Goal: Transaction & Acquisition: Purchase product/service

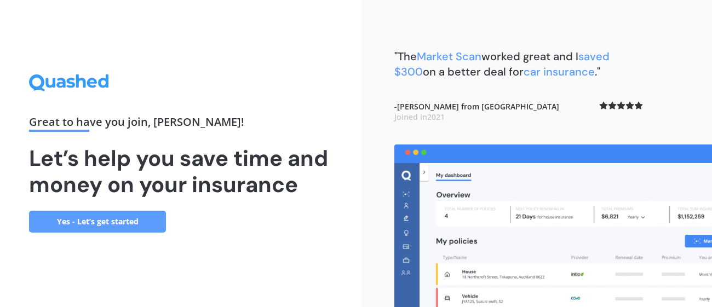
click at [122, 218] on link "Yes - Let’s get started" at bounding box center [97, 222] width 137 height 22
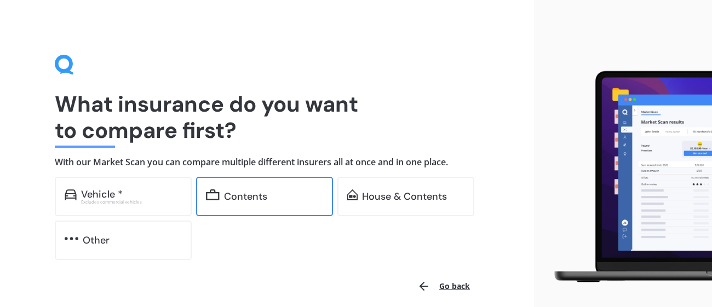
click at [246, 197] on div "Contents" at bounding box center [245, 196] width 43 height 11
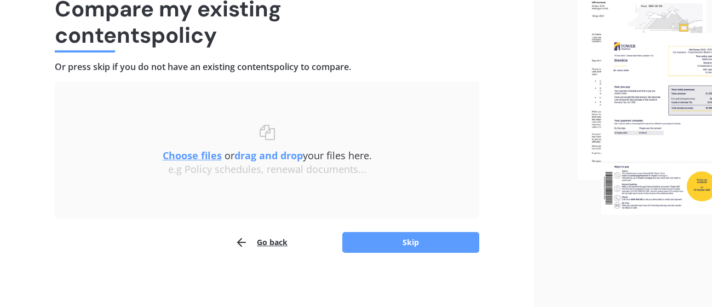
scroll to position [96, 0]
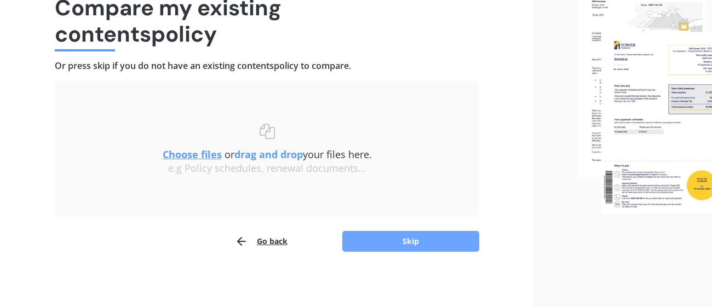
click at [412, 237] on button "Skip" at bounding box center [411, 241] width 137 height 21
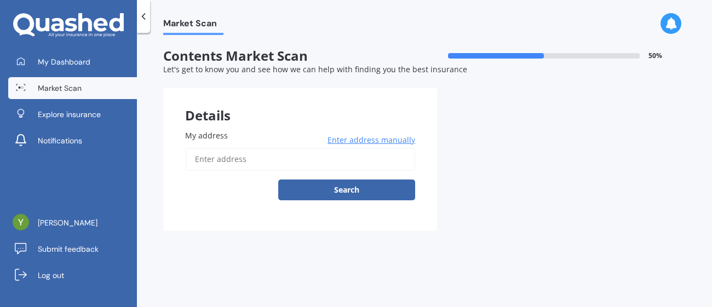
click at [223, 133] on span "My address" at bounding box center [206, 135] width 43 height 10
click at [223, 148] on input "My address" at bounding box center [300, 159] width 230 height 23
type input "277 Loburn Terrace Road, Loburn 7472"
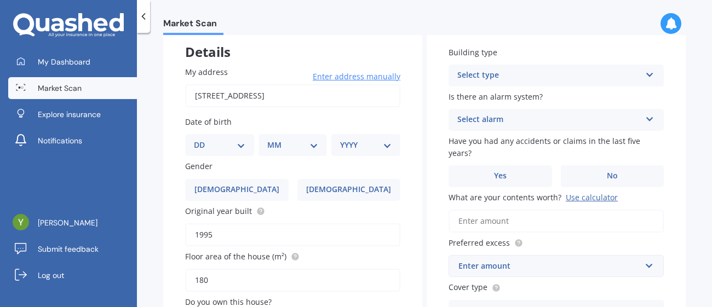
scroll to position [65, 0]
click at [242, 142] on select "DD 01 02 03 04 05 06 07 08 09 10 11 12 13 14 15 16 17 18 19 20 21 22 23 24 25 2…" at bounding box center [220, 144] width 52 height 12
select select "28"
click at [202, 138] on select "DD 01 02 03 04 05 06 07 08 09 10 11 12 13 14 15 16 17 18 19 20 21 22 23 24 25 2…" at bounding box center [220, 144] width 52 height 12
click at [278, 148] on select "MM 01 02 03 04 05 06 07 08 09 10 11 12" at bounding box center [295, 144] width 47 height 12
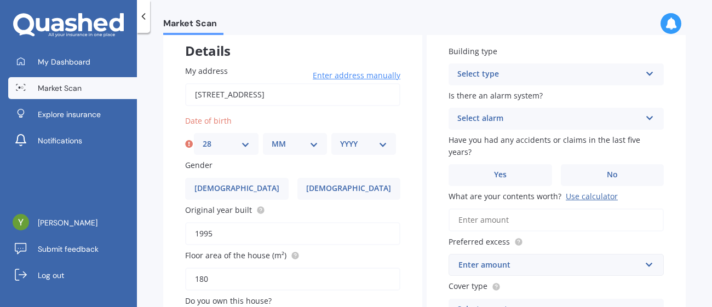
select select "03"
click at [272, 138] on select "MM 01 02 03 04 05 06 07 08 09 10 11 12" at bounding box center [295, 144] width 47 height 12
click at [380, 145] on select "YYYY 2009 2008 2007 2006 2005 2004 2003 2002 2001 2000 1999 1998 1997 1996 1995…" at bounding box center [363, 144] width 47 height 12
select select "1963"
click at [340, 138] on select "YYYY 2009 2008 2007 2006 2005 2004 2003 2002 2001 2000 1999 1998 1997 1996 1995…" at bounding box center [363, 144] width 47 height 12
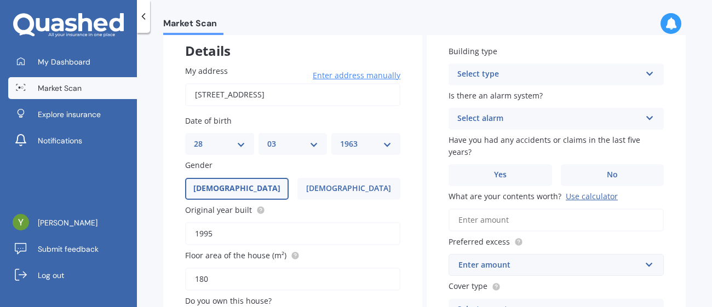
click at [235, 188] on span "Male" at bounding box center [236, 188] width 87 height 9
click at [0, 0] on input "Male" at bounding box center [0, 0] width 0 height 0
click at [216, 227] on input "1995" at bounding box center [292, 234] width 215 height 23
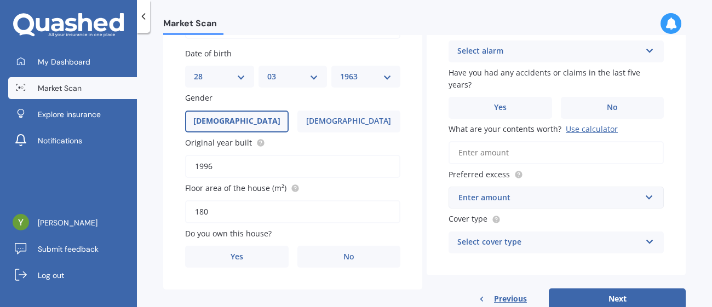
scroll to position [134, 0]
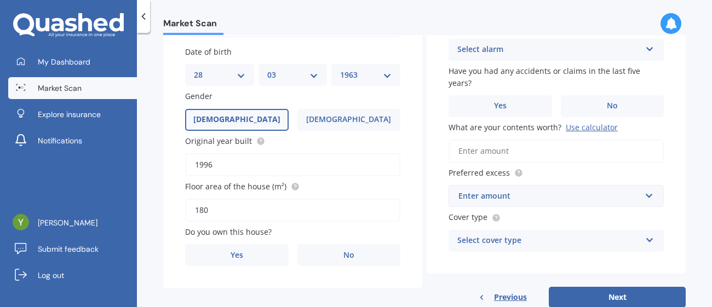
type input "1996"
click at [203, 203] on input "180" at bounding box center [292, 210] width 215 height 23
type input "190"
click at [237, 253] on span "Yes" at bounding box center [236, 255] width 13 height 9
click at [0, 0] on input "Yes" at bounding box center [0, 0] width 0 height 0
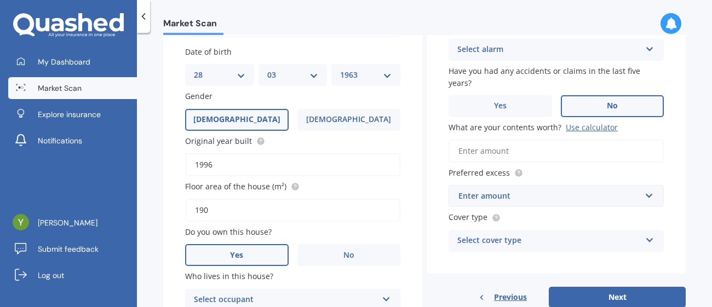
click at [609, 102] on span "No" at bounding box center [612, 105] width 11 height 9
click at [0, 0] on input "No" at bounding box center [0, 0] width 0 height 0
click at [578, 124] on div "Use calculator" at bounding box center [592, 127] width 52 height 10
click at [578, 140] on input "What are your contents worth? Use calculator" at bounding box center [556, 151] width 215 height 23
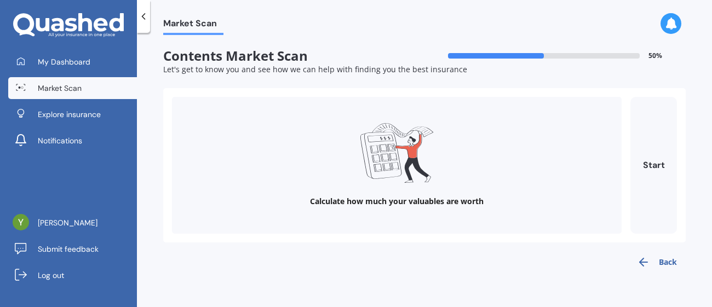
scroll to position [0, 0]
click at [656, 166] on button "Start" at bounding box center [654, 165] width 47 height 137
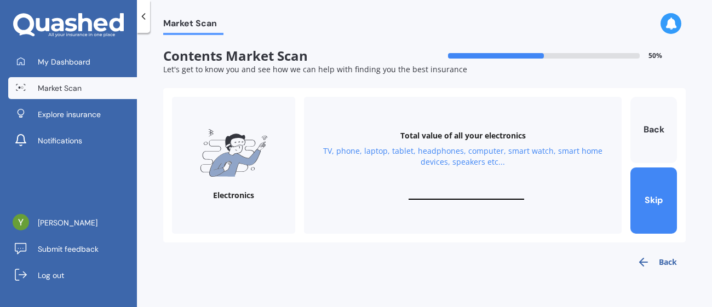
click at [435, 184] on div "Total value of all your electronics TV, phone, laptop, tablet, headphones, comp…" at bounding box center [463, 165] width 318 height 137
click at [653, 193] on button "Skip" at bounding box center [654, 201] width 47 height 66
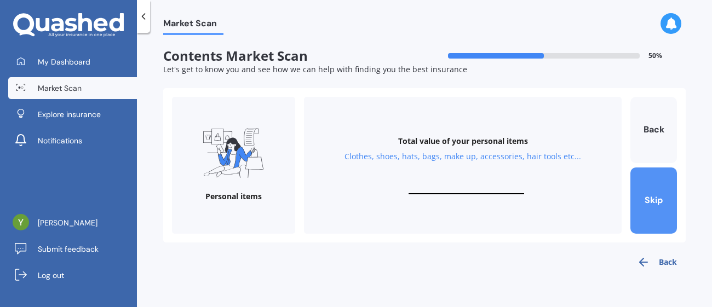
click at [653, 193] on button "Skip" at bounding box center [654, 201] width 47 height 66
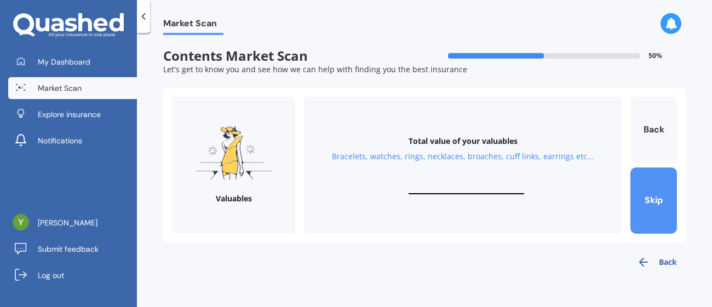
click at [653, 193] on button "Skip" at bounding box center [654, 201] width 47 height 66
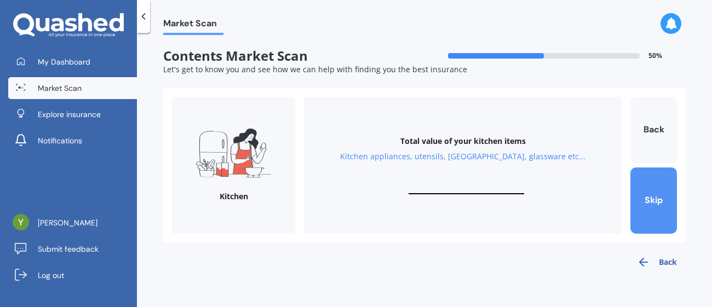
click at [653, 193] on button "Skip" at bounding box center [654, 201] width 47 height 66
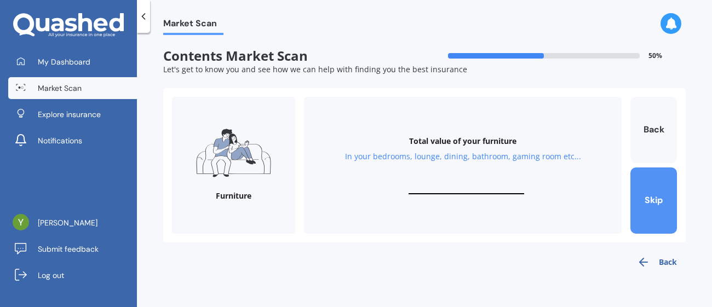
click at [653, 193] on button "Skip" at bounding box center [654, 201] width 47 height 66
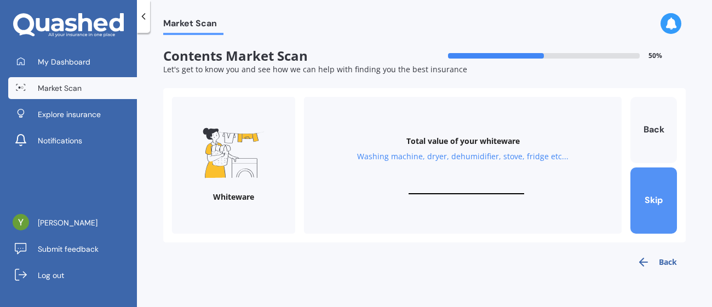
click at [653, 193] on button "Skip" at bounding box center [654, 201] width 47 height 66
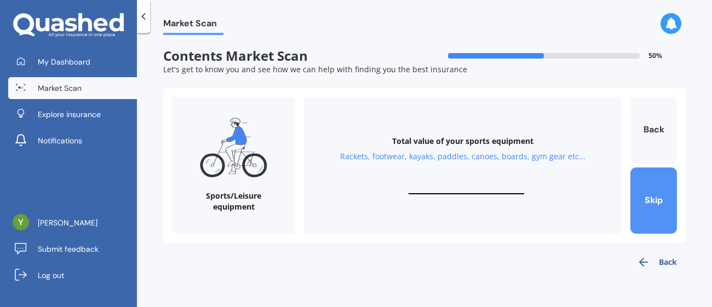
click at [653, 193] on button "Skip" at bounding box center [654, 201] width 47 height 66
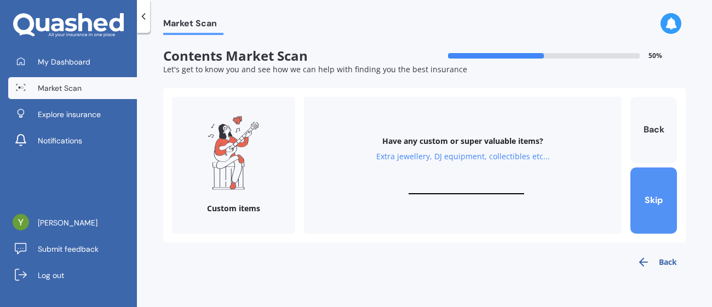
click at [653, 193] on button "Skip" at bounding box center [654, 201] width 47 height 66
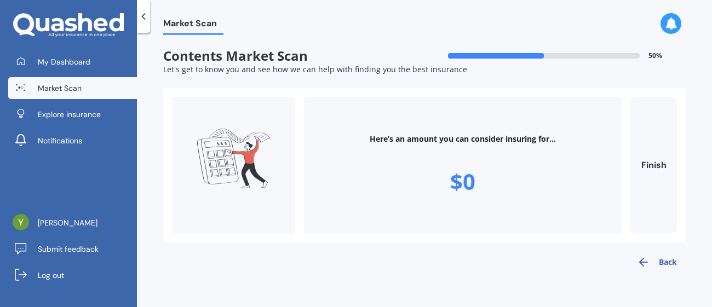
click at [640, 259] on icon "button" at bounding box center [643, 262] width 13 height 13
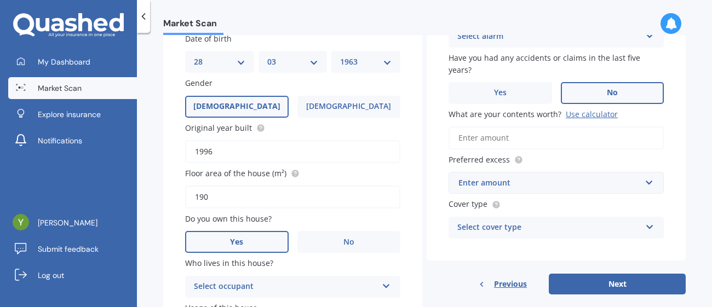
scroll to position [227, 0]
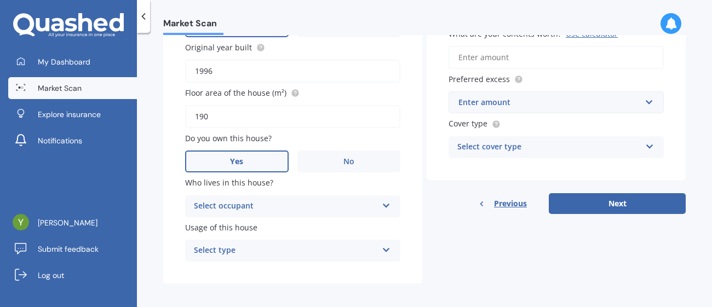
click at [384, 202] on icon at bounding box center [386, 204] width 9 height 8
click at [371, 224] on div "Owner" at bounding box center [293, 228] width 214 height 20
click at [382, 244] on icon at bounding box center [386, 248] width 9 height 8
click at [219, 269] on span "Permanent" at bounding box center [216, 272] width 42 height 10
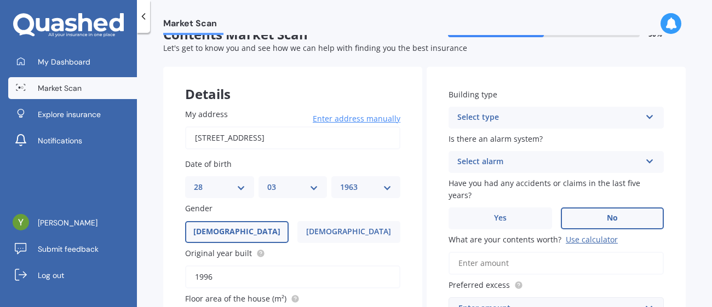
scroll to position [19, 0]
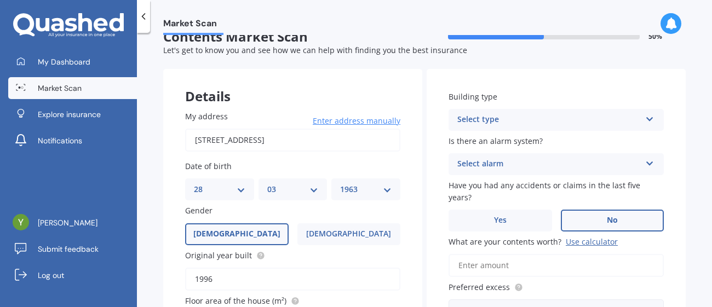
click at [646, 117] on icon at bounding box center [650, 117] width 9 height 8
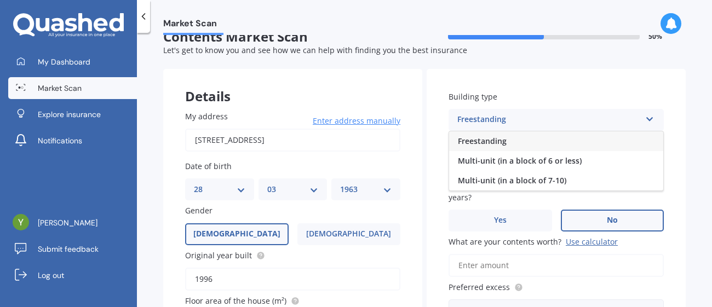
click at [487, 141] on span "Freestanding" at bounding box center [482, 141] width 49 height 10
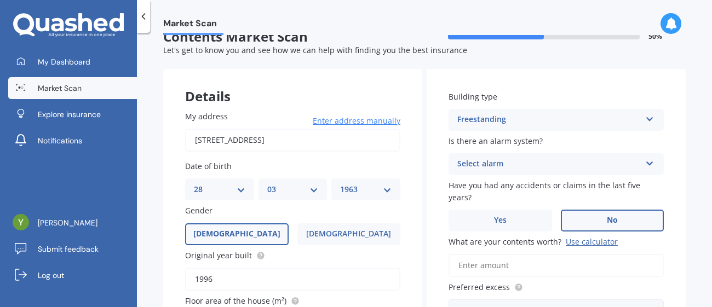
click at [646, 163] on icon at bounding box center [650, 162] width 9 height 8
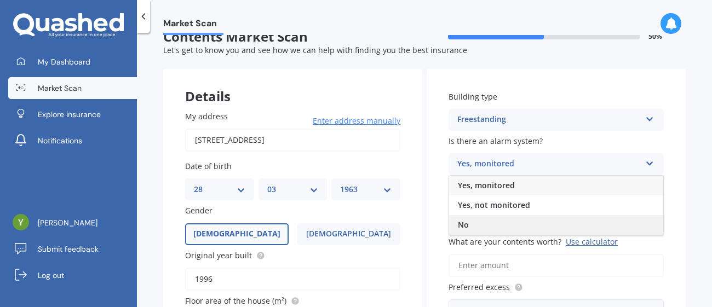
click at [467, 223] on div "No" at bounding box center [556, 225] width 214 height 20
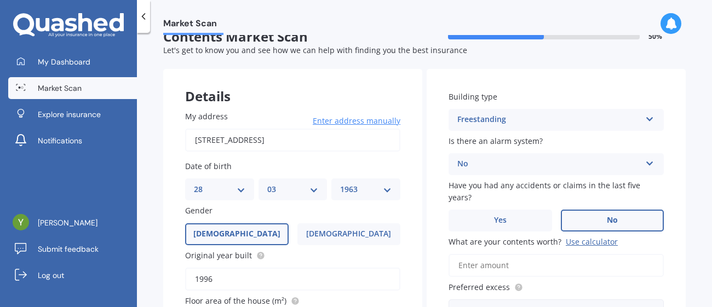
click at [598, 216] on label "No" at bounding box center [613, 221] width 104 height 22
click at [0, 0] on input "No" at bounding box center [0, 0] width 0 height 0
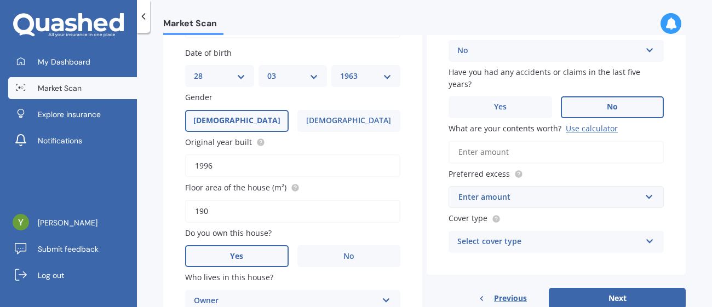
scroll to position [134, 0]
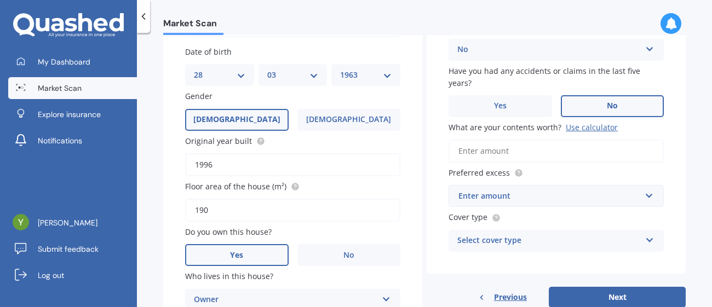
click at [581, 125] on div "Use calculator" at bounding box center [592, 127] width 52 height 10
click at [581, 140] on input "What are your contents worth? Use calculator" at bounding box center [556, 151] width 215 height 23
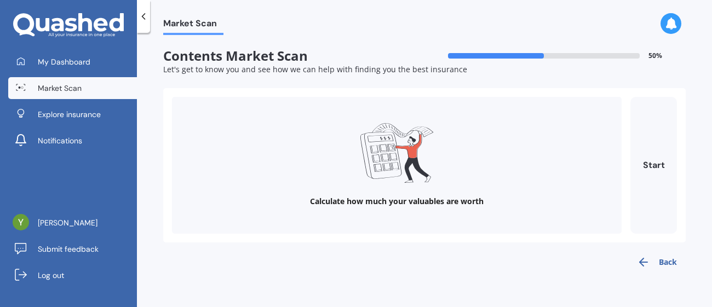
scroll to position [0, 0]
click at [653, 164] on button "Start" at bounding box center [654, 165] width 47 height 137
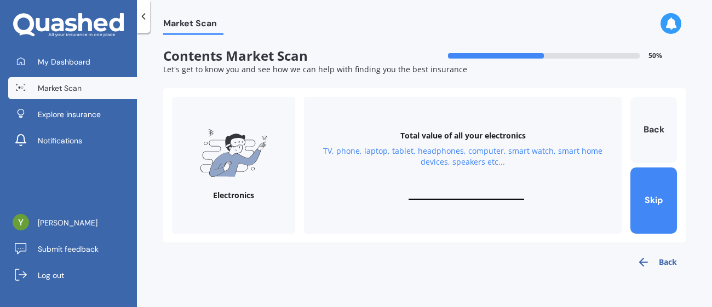
click at [431, 187] on div "Total value of all your electronics TV, phone, laptop, tablet, headphones, comp…" at bounding box center [463, 165] width 318 height 137
click at [435, 189] on div "Total value of all your electronics TV, phone, laptop, tablet, headphones, comp…" at bounding box center [463, 165] width 318 height 137
click at [459, 194] on input "text" at bounding box center [467, 195] width 116 height 10
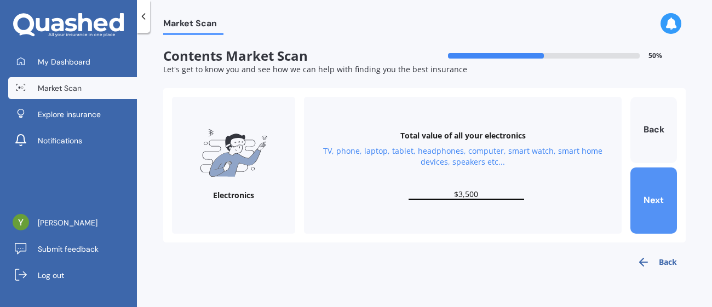
type input "$3,500"
click at [647, 196] on button "Next" at bounding box center [654, 201] width 47 height 66
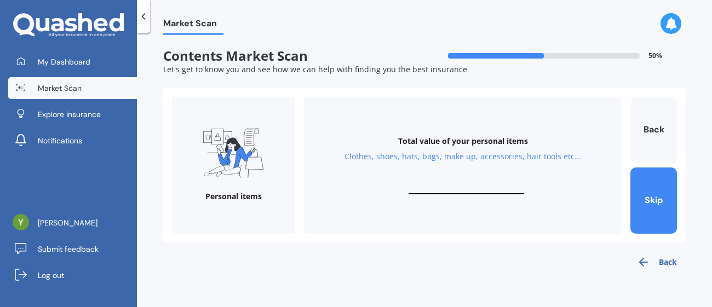
click at [425, 185] on input "text" at bounding box center [467, 189] width 116 height 10
type input "$5,000"
click at [678, 207] on div "Personal items Total value of your personal items Clothes, shoes, hats, bags, m…" at bounding box center [424, 165] width 523 height 155
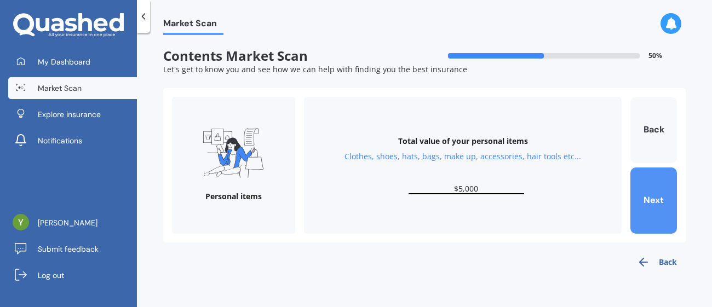
click at [657, 199] on button "Next" at bounding box center [654, 201] width 47 height 66
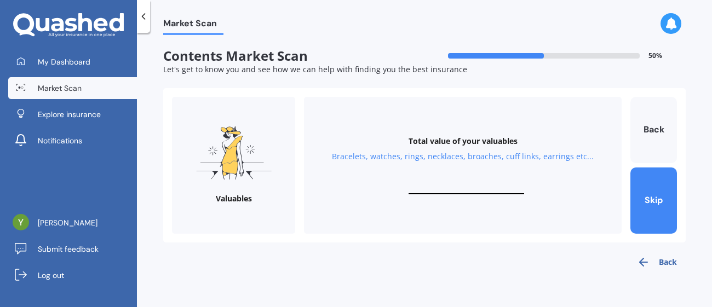
click at [435, 183] on div "Total value of your valuables Bracelets, watches, rings, necklaces, broaches, c…" at bounding box center [463, 165] width 318 height 137
click at [435, 184] on input "text" at bounding box center [467, 189] width 116 height 10
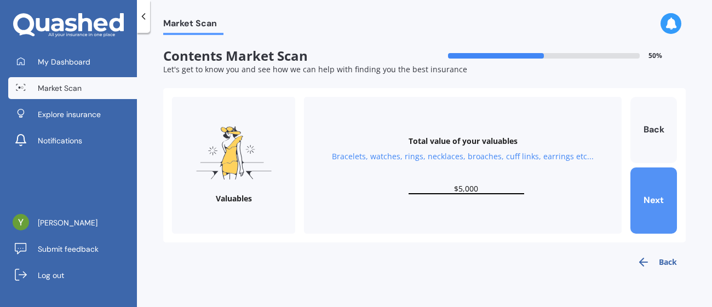
type input "$5,000"
click at [663, 197] on button "Next" at bounding box center [654, 201] width 47 height 66
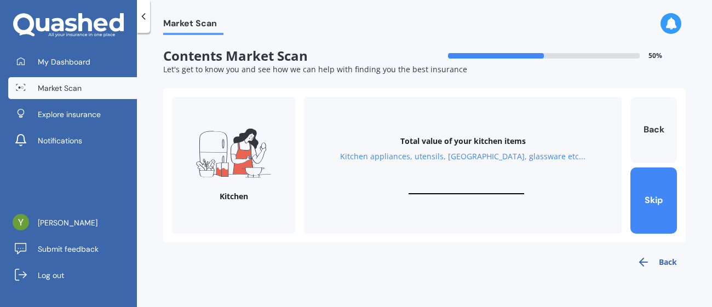
click at [437, 186] on input "text" at bounding box center [467, 189] width 116 height 10
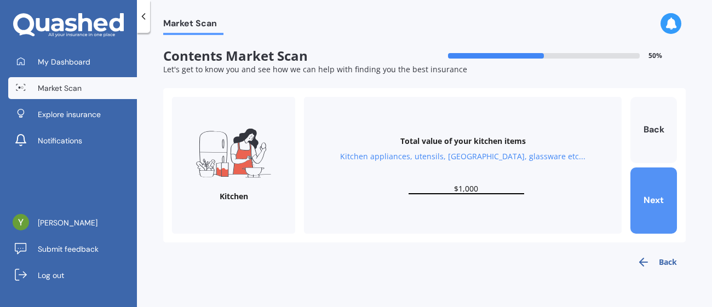
type input "$1,000"
click at [656, 191] on button "Next" at bounding box center [654, 201] width 47 height 66
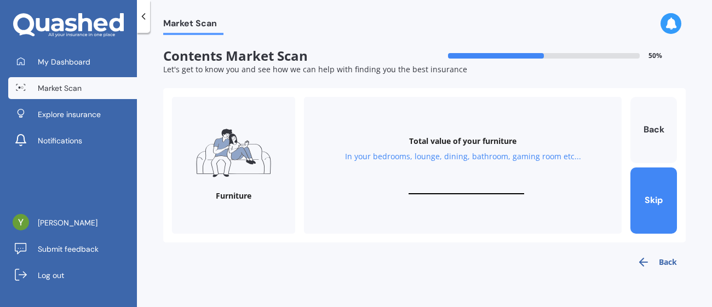
click at [432, 182] on div "Total value of your furniture In your bedrooms, lounge, dining, bathroom, gamin…" at bounding box center [463, 165] width 318 height 137
click at [434, 178] on div "Total value of your furniture In your bedrooms, lounge, dining, bathroom, gamin…" at bounding box center [463, 165] width 318 height 137
click at [481, 191] on input "text" at bounding box center [467, 189] width 116 height 10
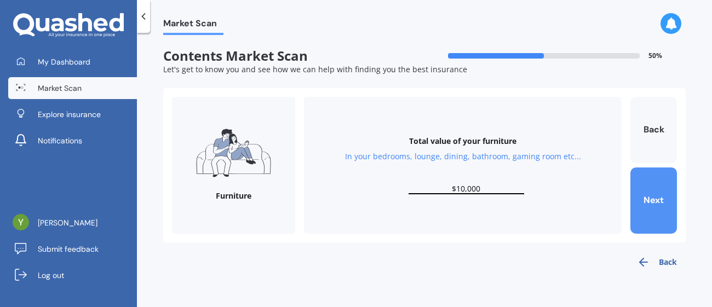
type input "$10,000"
click at [651, 199] on button "Next" at bounding box center [654, 201] width 47 height 66
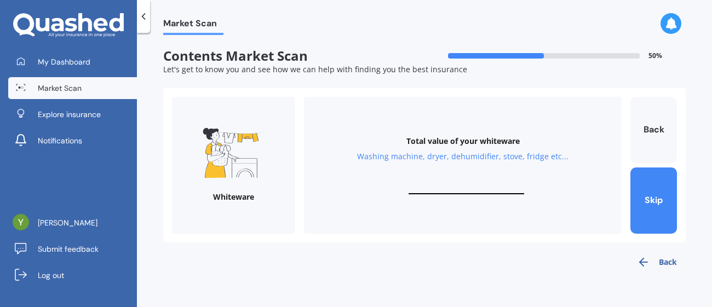
click at [436, 185] on input "text" at bounding box center [467, 189] width 116 height 10
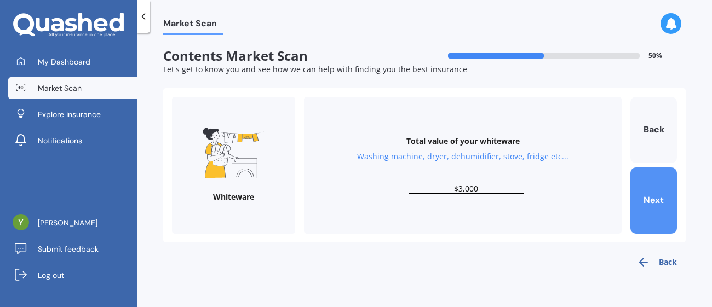
type input "$3,000"
click at [648, 200] on button "Next" at bounding box center [654, 201] width 47 height 66
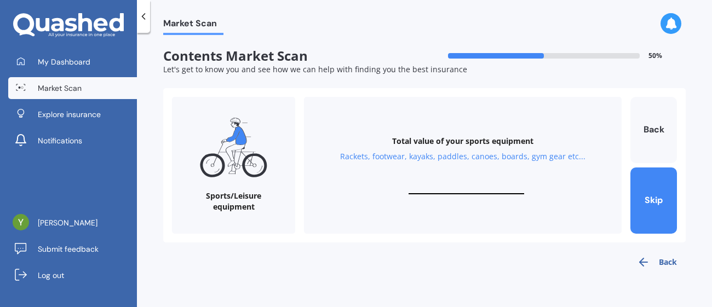
click at [434, 185] on input "text" at bounding box center [467, 189] width 116 height 10
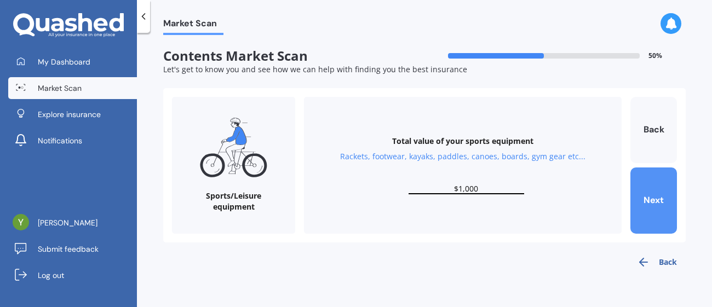
type input "$1,000"
click at [651, 199] on button "Next" at bounding box center [654, 201] width 47 height 66
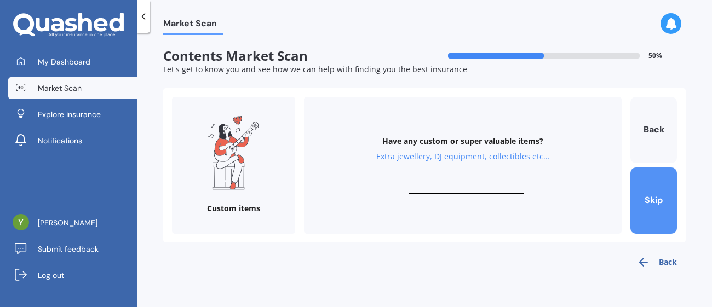
click at [651, 199] on button "Skip" at bounding box center [654, 201] width 47 height 66
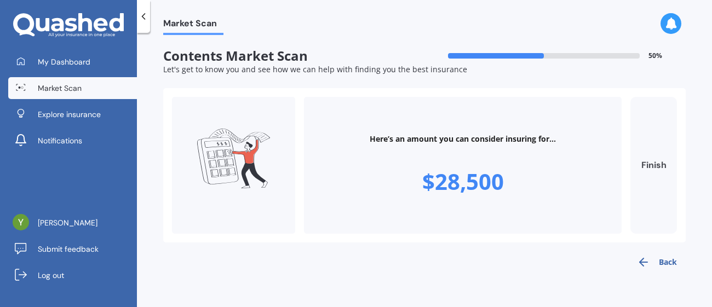
click at [663, 163] on button "Finish" at bounding box center [654, 165] width 47 height 137
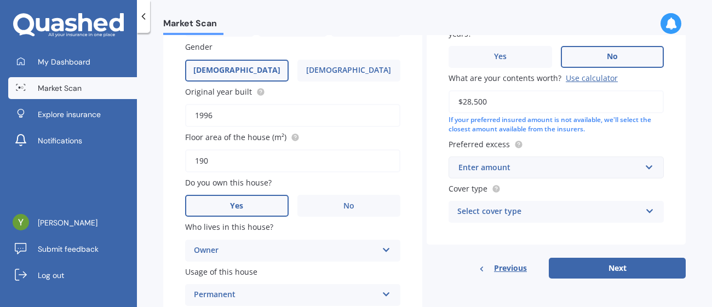
scroll to position [184, 0]
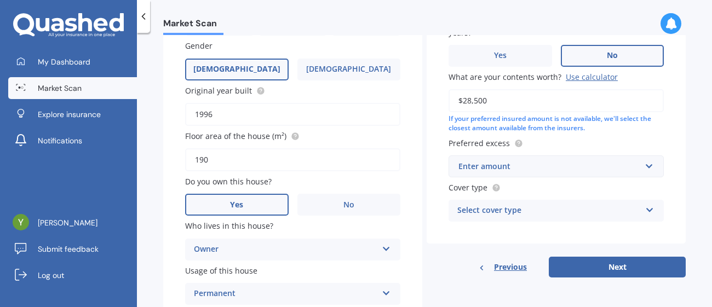
click at [486, 96] on input "$28,500" at bounding box center [556, 100] width 215 height 23
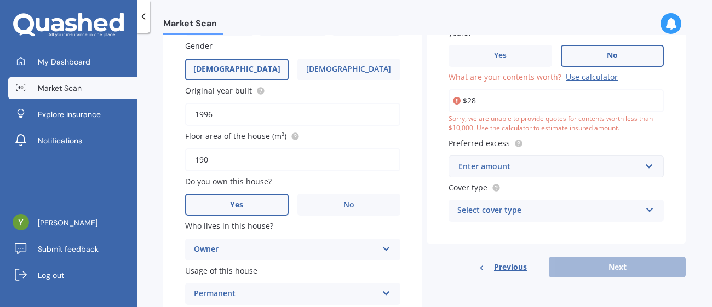
type input "$2"
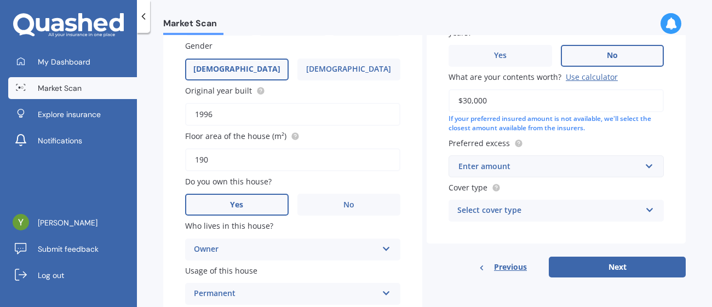
type input "$30,000"
click at [531, 164] on div "Enter amount" at bounding box center [550, 167] width 183 height 12
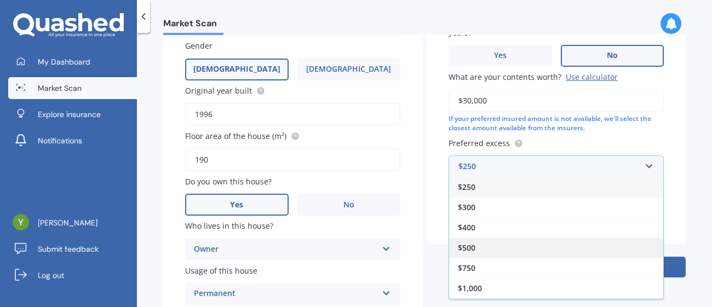
click at [468, 244] on span "$500" at bounding box center [467, 248] width 18 height 10
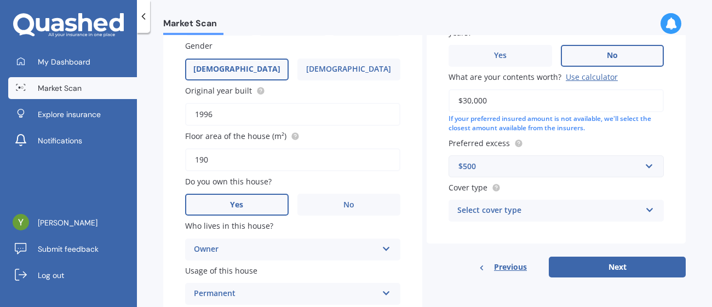
click at [646, 207] on icon at bounding box center [650, 208] width 9 height 8
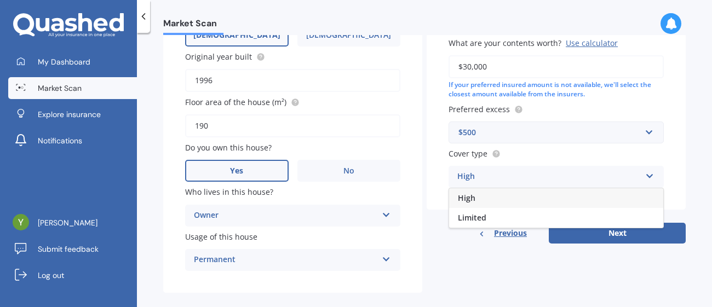
scroll to position [216, 0]
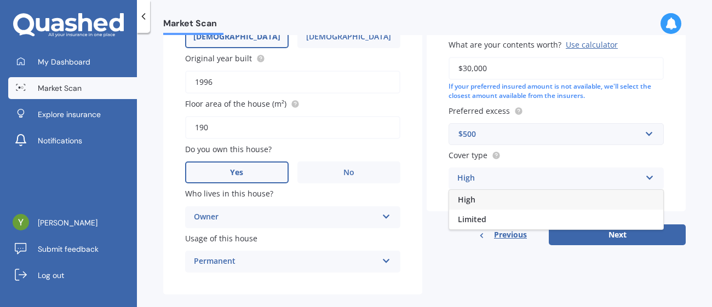
click at [469, 201] on span "High" at bounding box center [467, 200] width 18 height 10
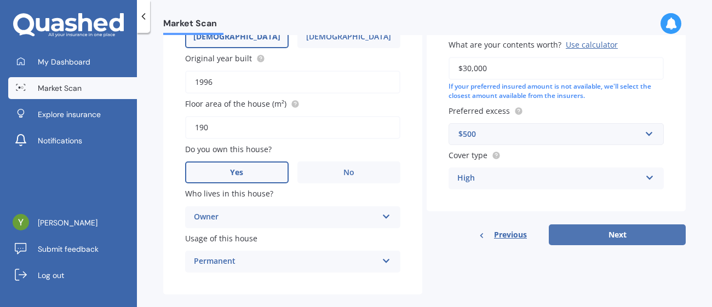
click at [596, 230] on button "Next" at bounding box center [617, 235] width 137 height 21
select select "28"
select select "03"
select select "1963"
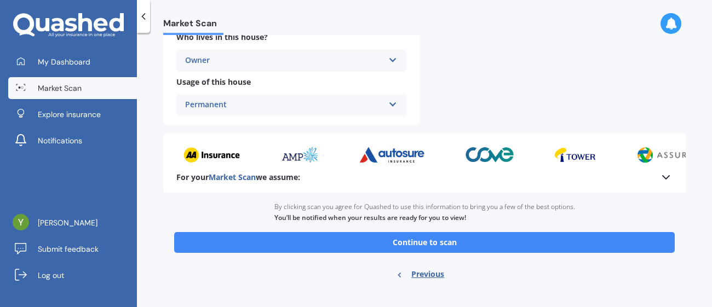
scroll to position [344, 0]
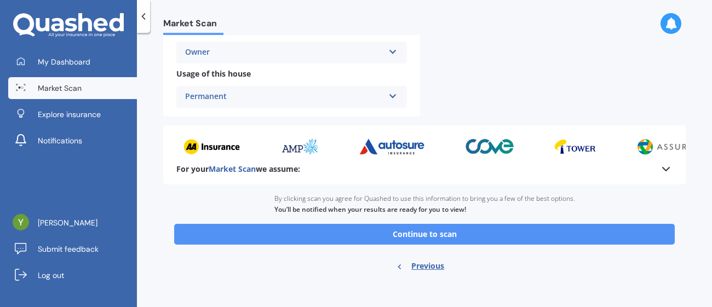
click at [428, 231] on button "Continue to scan" at bounding box center [424, 234] width 501 height 21
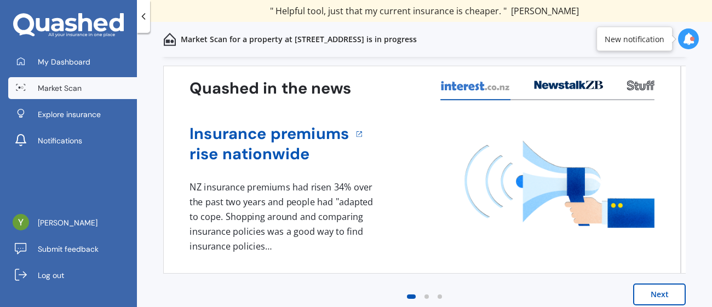
scroll to position [46, 0]
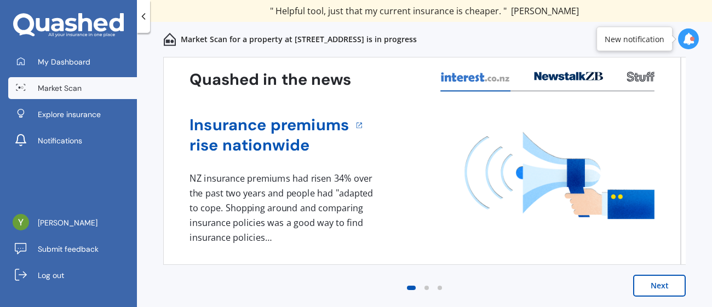
click at [653, 290] on button "Next" at bounding box center [660, 286] width 53 height 22
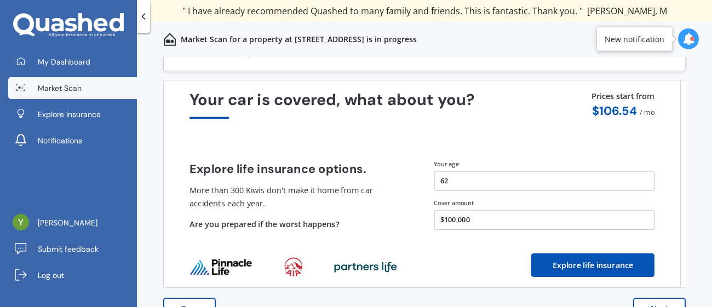
scroll to position [0, 0]
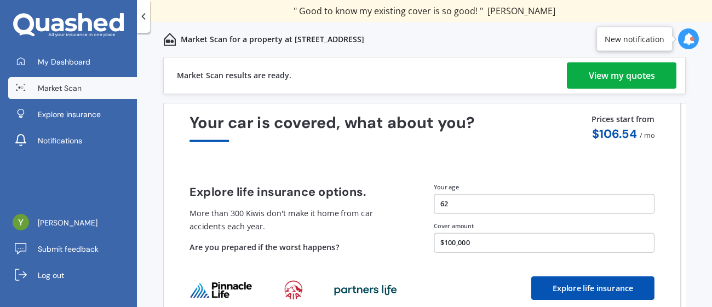
click at [635, 76] on div "View my quotes" at bounding box center [622, 75] width 66 height 26
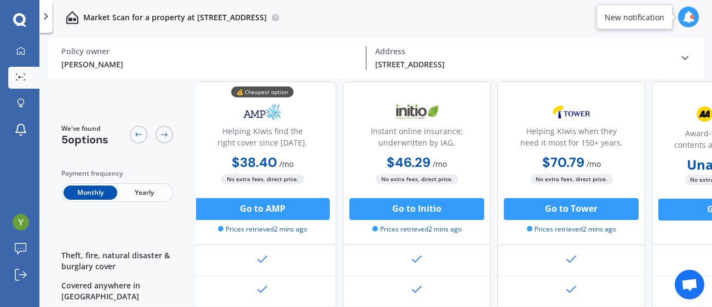
scroll to position [69, 8]
click at [280, 161] on span "/ mo" at bounding box center [287, 164] width 14 height 10
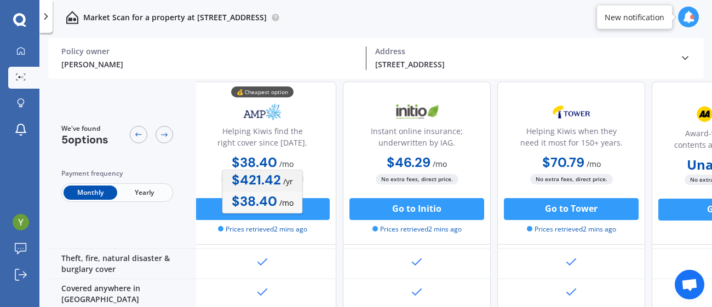
click at [270, 179] on b "$421.42" at bounding box center [256, 180] width 49 height 17
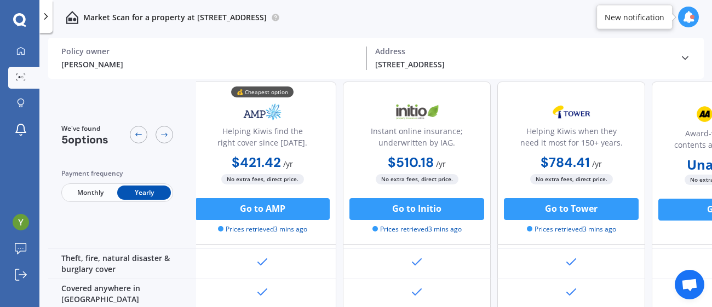
click at [258, 163] on b "$421.42" at bounding box center [256, 162] width 49 height 17
click at [675, 107] on div "Award-winning home, contents and car insurance." at bounding box center [725, 128] width 129 height 54
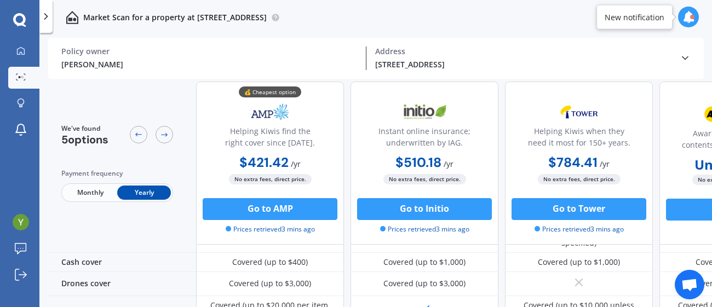
scroll to position [0, 0]
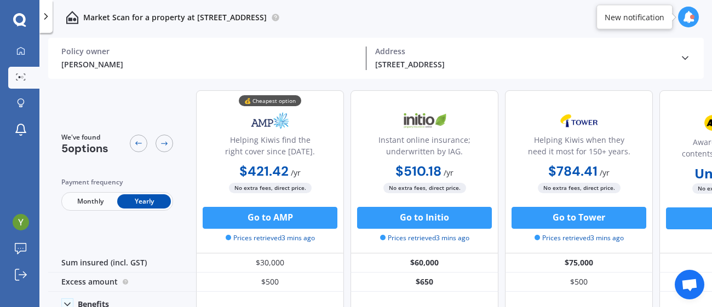
click at [687, 16] on icon at bounding box center [689, 17] width 12 height 12
click at [85, 64] on div "Yvonne Webb" at bounding box center [209, 65] width 296 height 12
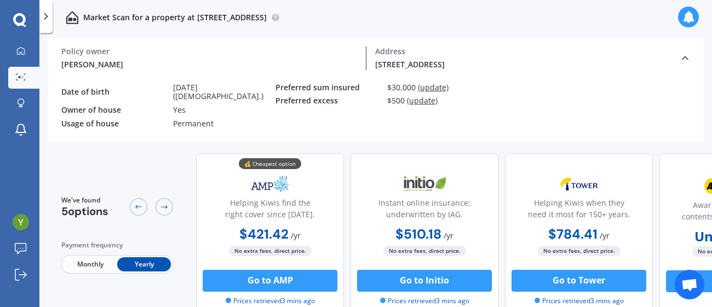
click at [708, 43] on div "Yvonne Webb Policy owner 277 Loburn Terrace Road, Loburn 7472 Address Policy ow…" at bounding box center [380, 91] width 664 height 107
click at [236, 48] on div "Policy owner" at bounding box center [209, 52] width 296 height 10
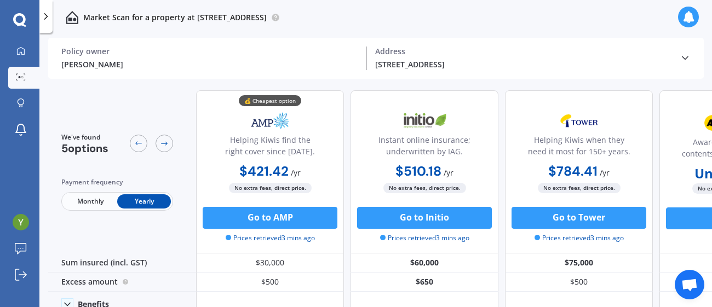
click at [80, 201] on span "Monthly" at bounding box center [91, 202] width 54 height 14
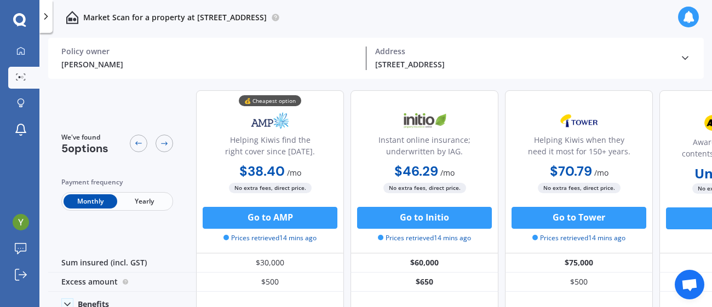
click at [149, 202] on span "Yearly" at bounding box center [144, 202] width 54 height 14
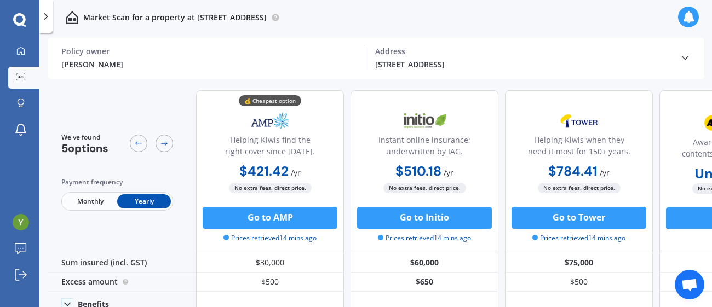
click at [44, 18] on icon at bounding box center [46, 16] width 11 height 11
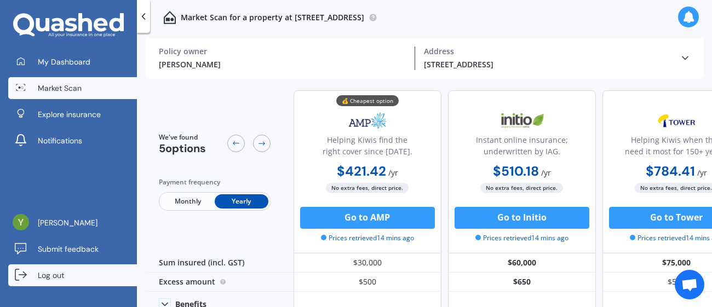
click at [61, 276] on span "Log out" at bounding box center [51, 275] width 26 height 11
